Goal: Find specific page/section: Find specific page/section

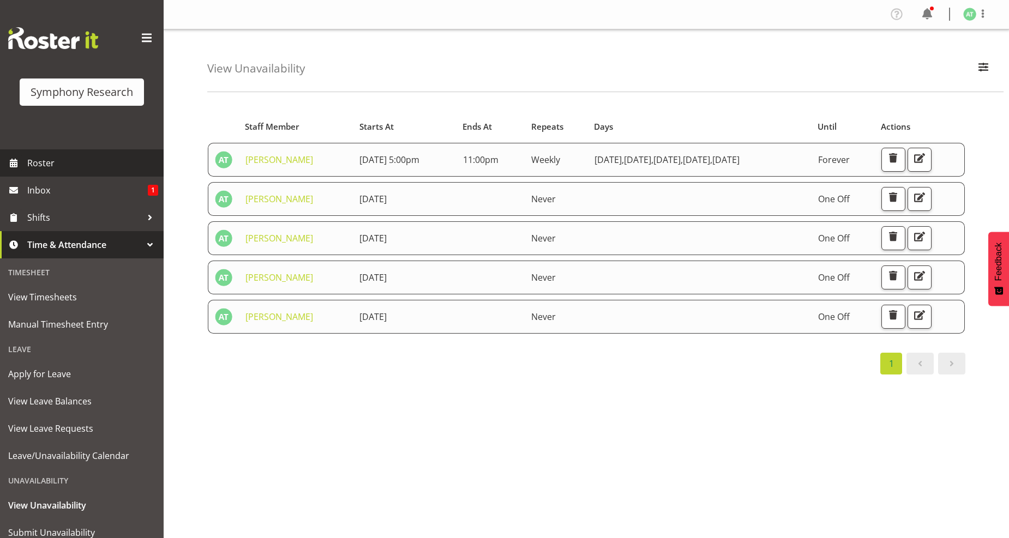
click at [46, 164] on span "Roster" at bounding box center [92, 163] width 131 height 16
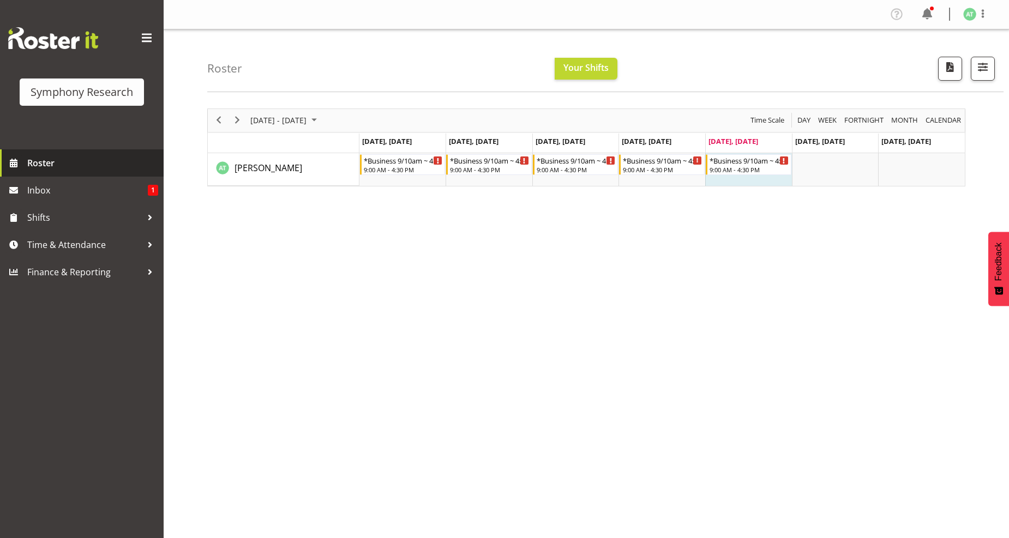
click at [37, 165] on span "Roster" at bounding box center [92, 163] width 131 height 16
click at [236, 120] on span "Next" at bounding box center [237, 120] width 13 height 14
